Goal: Task Accomplishment & Management: Use online tool/utility

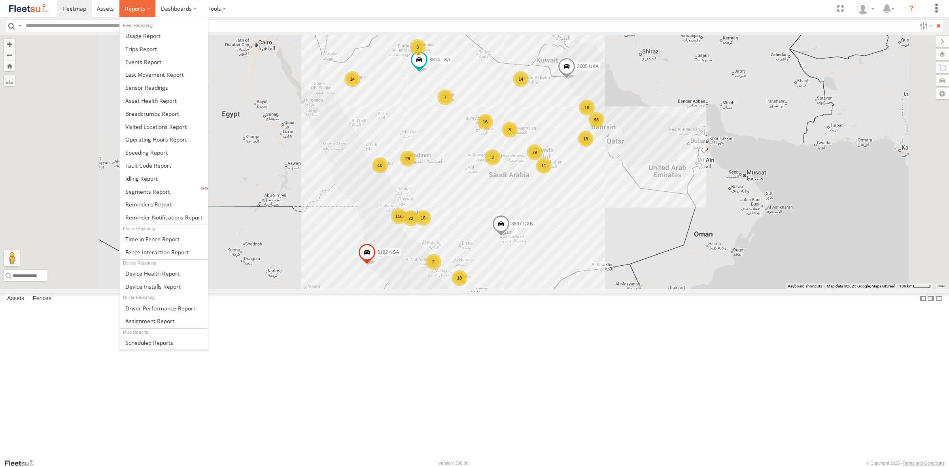
click at [139, 12] on label at bounding box center [137, 8] width 36 height 17
click at [149, 240] on span at bounding box center [152, 239] width 54 height 8
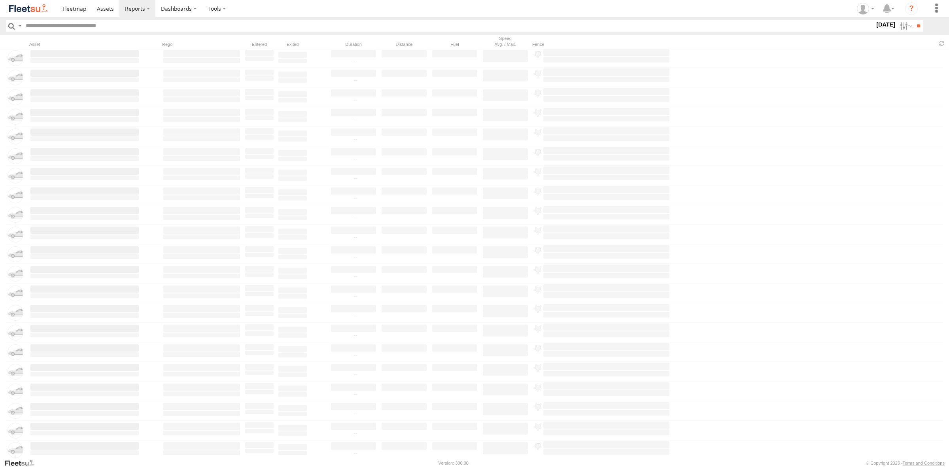
drag, startPoint x: 898, startPoint y: 26, endPoint x: 880, endPoint y: 26, distance: 17.8
click at [898, 26] on label at bounding box center [904, 25] width 17 height 11
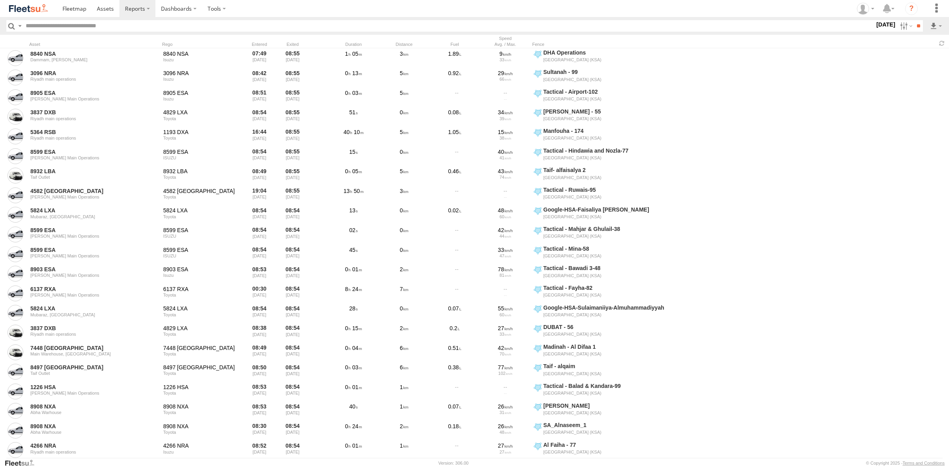
click at [874, 24] on input "text" at bounding box center [449, 25] width 852 height 11
click at [0, 0] on label at bounding box center [0, 0] width 0 height 0
click at [916, 24] on input "**" at bounding box center [917, 25] width 9 height 11
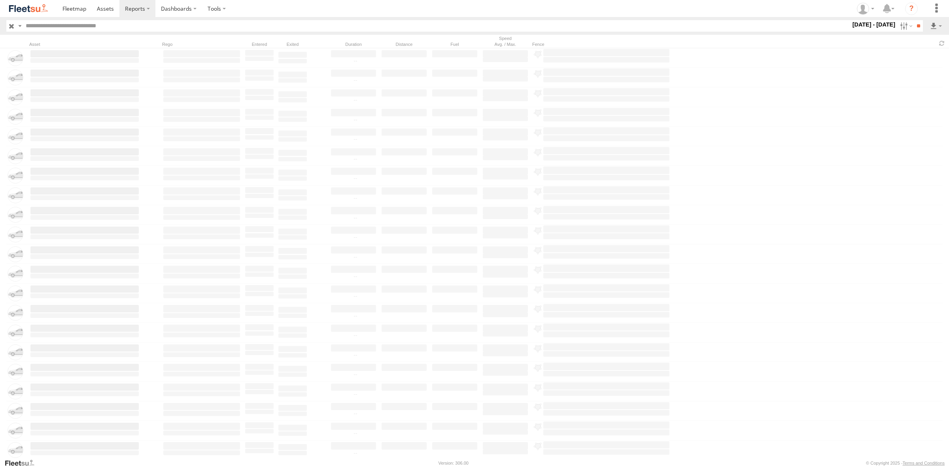
click at [902, 26] on label at bounding box center [904, 25] width 17 height 11
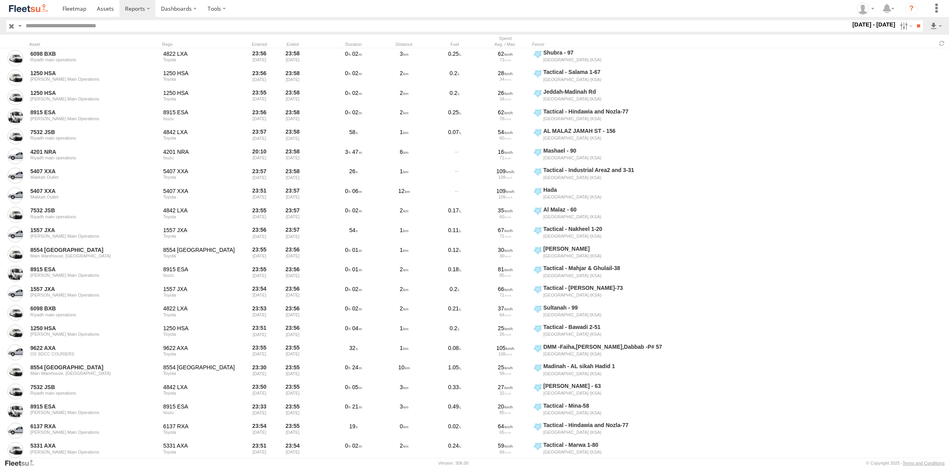
scroll to position [1532, 0]
click at [0, 0] on span "DHA Operations" at bounding box center [0, 0] width 0 height 0
click at [917, 24] on input "**" at bounding box center [917, 25] width 9 height 11
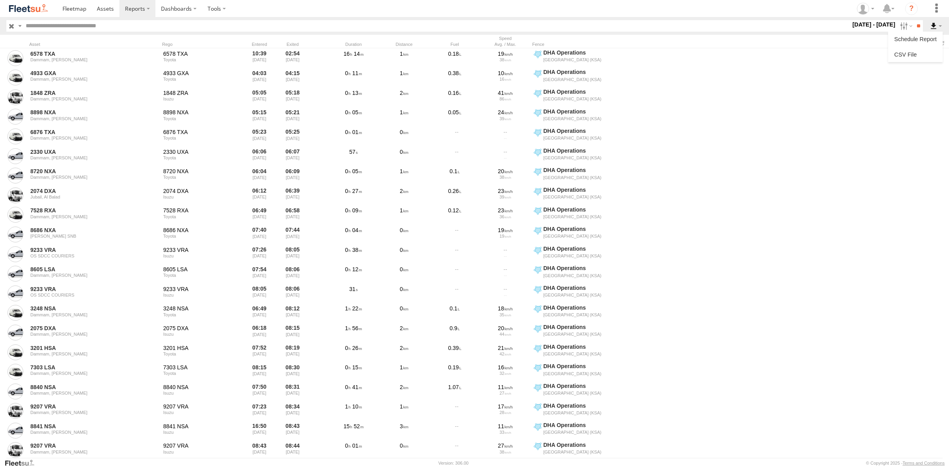
click at [933, 26] on label at bounding box center [935, 25] width 13 height 11
click at [919, 51] on link at bounding box center [915, 55] width 48 height 12
